Goal: Task Accomplishment & Management: Complete application form

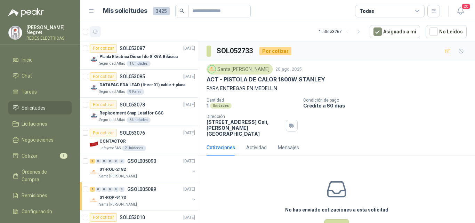
click at [96, 33] on icon "button" at bounding box center [95, 31] width 5 height 3
click at [57, 147] on ul "Inicio Chat Tareas Solicitudes Licitaciones Negociaciones Cotizar 8 Órdenes de …" at bounding box center [40, 145] width 80 height 184
click at [54, 156] on li "Cotizar 8" at bounding box center [40, 156] width 55 height 8
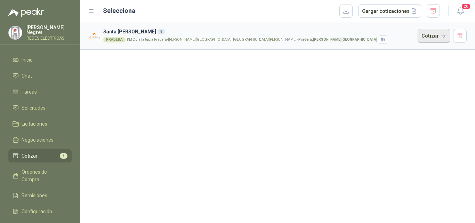
click at [437, 35] on button "Cotizar" at bounding box center [434, 36] width 33 height 14
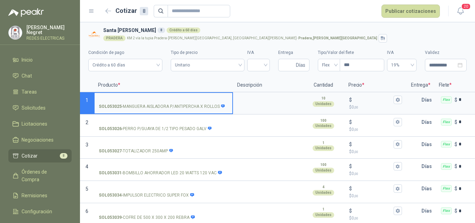
click at [137, 98] on input "SOL053025 - MANGUERA AISLADORA P/ANTIPERCHA X ROLLOS" at bounding box center [163, 99] width 129 height 5
click at [141, 121] on input "SOL053026 - PERRO P/GUAYA DE 1/2 TIPO PESADO GALV" at bounding box center [163, 122] width 129 height 5
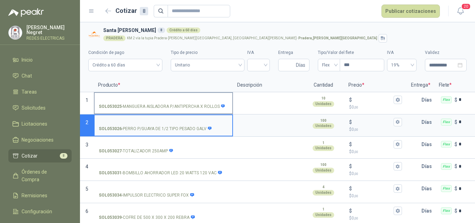
click at [141, 100] on input "SOL053025 - MANGUERA AISLADORA P/ANTIPERCHA X ROLLOS" at bounding box center [163, 99] width 129 height 5
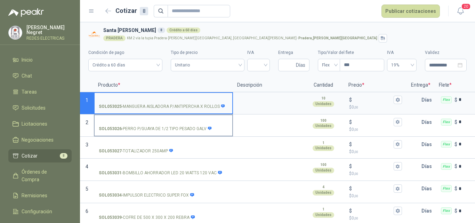
click at [144, 123] on input "SOL053026 - PERRO P/GUAYA DE 1/2 TIPO PESADO GALV" at bounding box center [163, 122] width 129 height 5
drag, startPoint x: 145, startPoint y: 98, endPoint x: 147, endPoint y: 122, distance: 24.1
click at [145, 101] on input "SOL053025 - MANGUERA AISLADORA P/ANTIPERCHA X ROLLOS" at bounding box center [163, 99] width 129 height 5
click at [147, 123] on input "SOL053026 - PERRO P/GUAYA DE 1/2 TIPO PESADO GALV" at bounding box center [163, 122] width 129 height 5
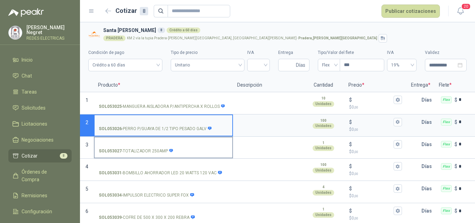
click at [140, 145] on input "SOL053027 - TOTALIZADOR 250AMP" at bounding box center [163, 144] width 129 height 5
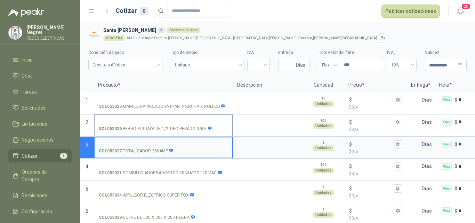
click at [144, 124] on label "SOL053026 - PERRO P/GUAYA DE 1/2 TIPO PESADO GALV" at bounding box center [164, 125] width 138 height 20
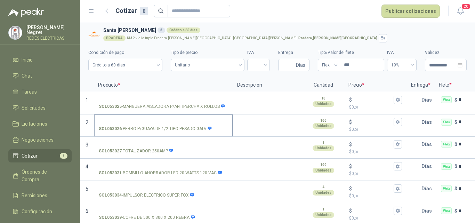
click at [147, 123] on input "SOL053026 - PERRO P/GUAYA DE 1/2 TIPO PESADO GALV" at bounding box center [163, 122] width 129 height 5
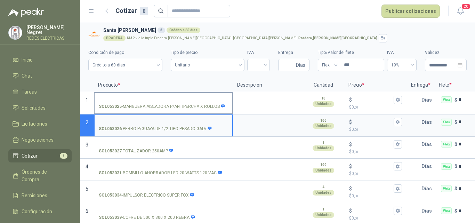
click at [167, 99] on input "SOL053025 - MANGUERA AISLADORA P/ANTIPERCHA X ROLLOS" at bounding box center [163, 99] width 129 height 5
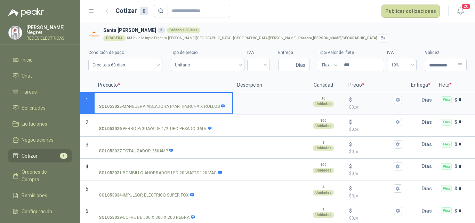
click at [140, 100] on input "SOL053025 - MANGUERA AISLADORA P/ANTIPERCHA X ROLLOS" at bounding box center [163, 99] width 129 height 5
click at [258, 64] on input "search" at bounding box center [258, 64] width 14 height 10
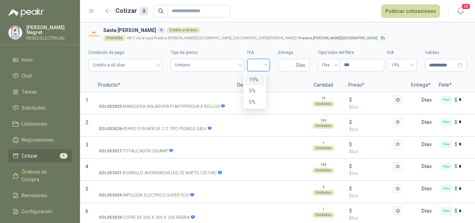
click at [255, 79] on div "19%" at bounding box center [254, 80] width 11 height 8
click at [278, 65] on span "Días" at bounding box center [293, 65] width 31 height 13
type input "*"
click at [329, 62] on span "Flex" at bounding box center [329, 65] width 14 height 10
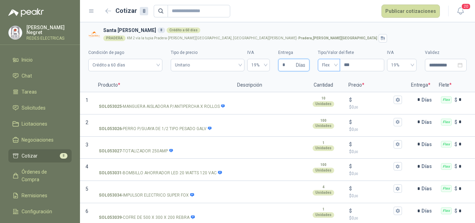
type input "*"
click at [322, 90] on div "Incluido" at bounding box center [324, 91] width 11 height 8
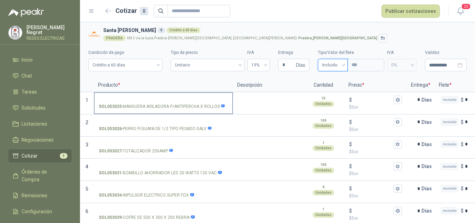
click at [204, 95] on label "SOL053025 - MANGUERA AISLADORA P/ANTIPERCHA X ROLLOS" at bounding box center [164, 103] width 138 height 20
click at [204, 97] on input "SOL053025 - MANGUERA AISLADORA P/ANTIPERCHA X ROLLOS" at bounding box center [163, 99] width 129 height 5
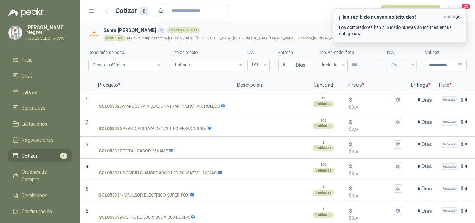
click at [458, 17] on icon "button" at bounding box center [457, 17] width 3 height 3
click at [457, 17] on icon "button" at bounding box center [457, 17] width 3 height 3
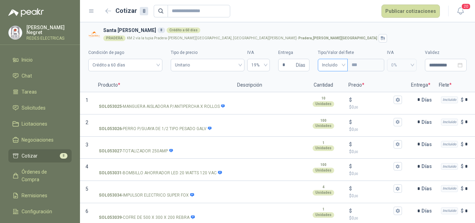
click at [337, 67] on span "Incluido" at bounding box center [333, 65] width 22 height 10
click at [338, 68] on span "Incluido" at bounding box center [333, 65] width 22 height 10
click at [333, 38] on div "PRADERA KM 2 vía la tupia Pradera-[PERSON_NAME][GEOGRAPHIC_DATA], [GEOGRAPHIC_D…" at bounding box center [283, 38] width 361 height 8
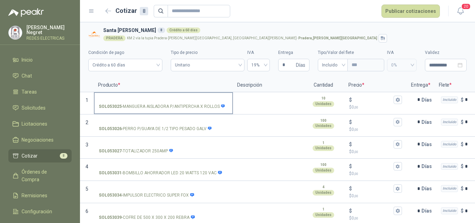
click at [152, 100] on input "SOL053025 - MANGUERA AISLADORA P/ANTIPERCHA X ROLLOS" at bounding box center [163, 99] width 129 height 5
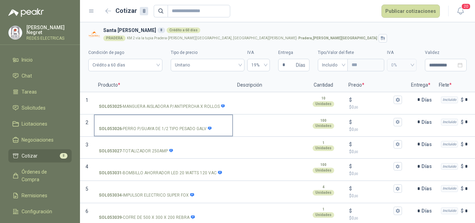
click at [163, 118] on label "SOL053026 - PERRO P/GUAYA DE 1/2 TIPO PESADO GALV" at bounding box center [164, 125] width 138 height 20
click at [163, 120] on input "SOL053026 - PERRO P/GUAYA DE 1/2 TIPO PESADO GALV" at bounding box center [163, 122] width 129 height 5
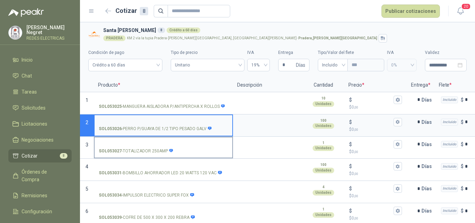
click at [160, 142] on input "SOL053027 - TOTALIZADOR 250AMP" at bounding box center [163, 144] width 129 height 5
